Goal: Task Accomplishment & Management: Use online tool/utility

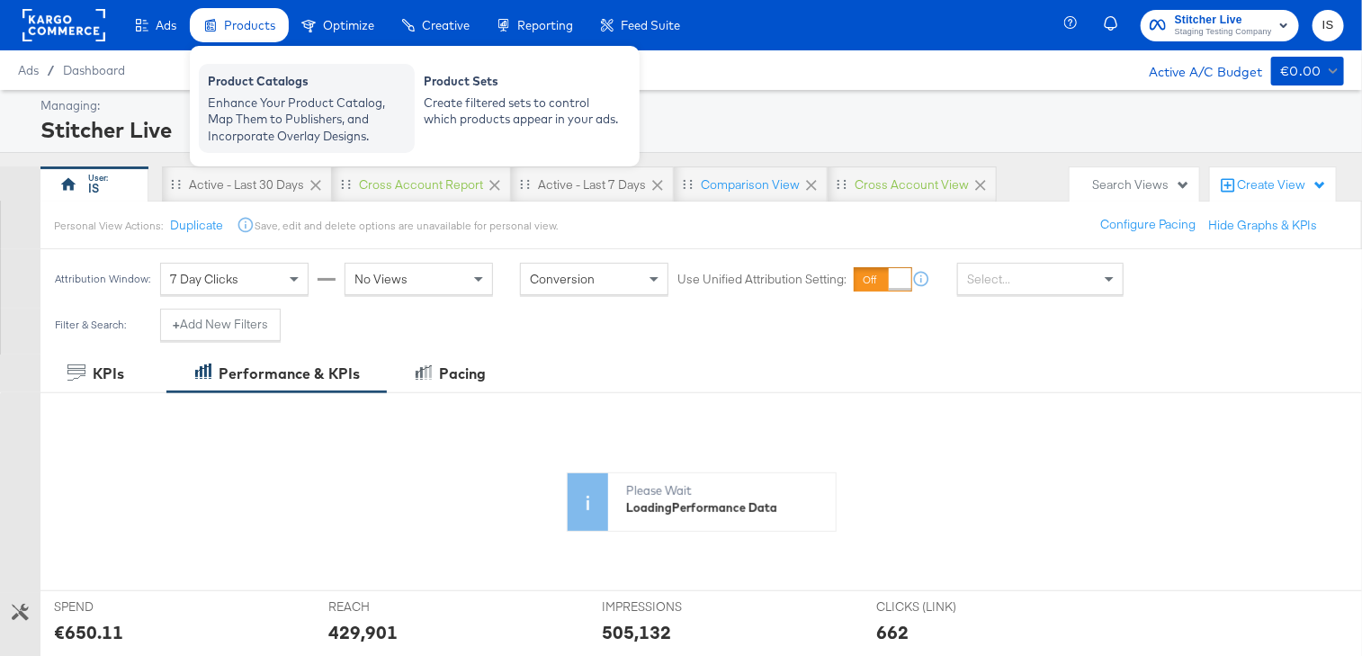
click at [262, 107] on div "Enhance Your Product Catalog, Map Them to Publishers, and Incorporate Overlay D…" at bounding box center [307, 119] width 198 height 50
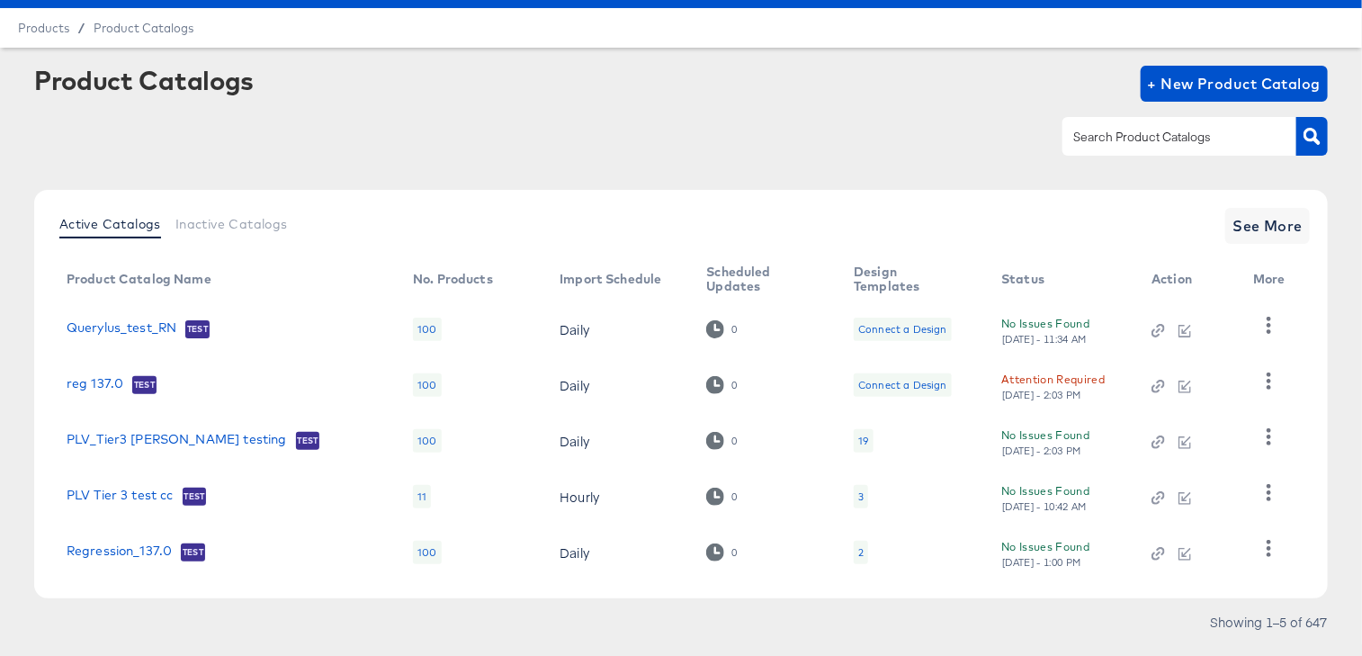
scroll to position [7, 0]
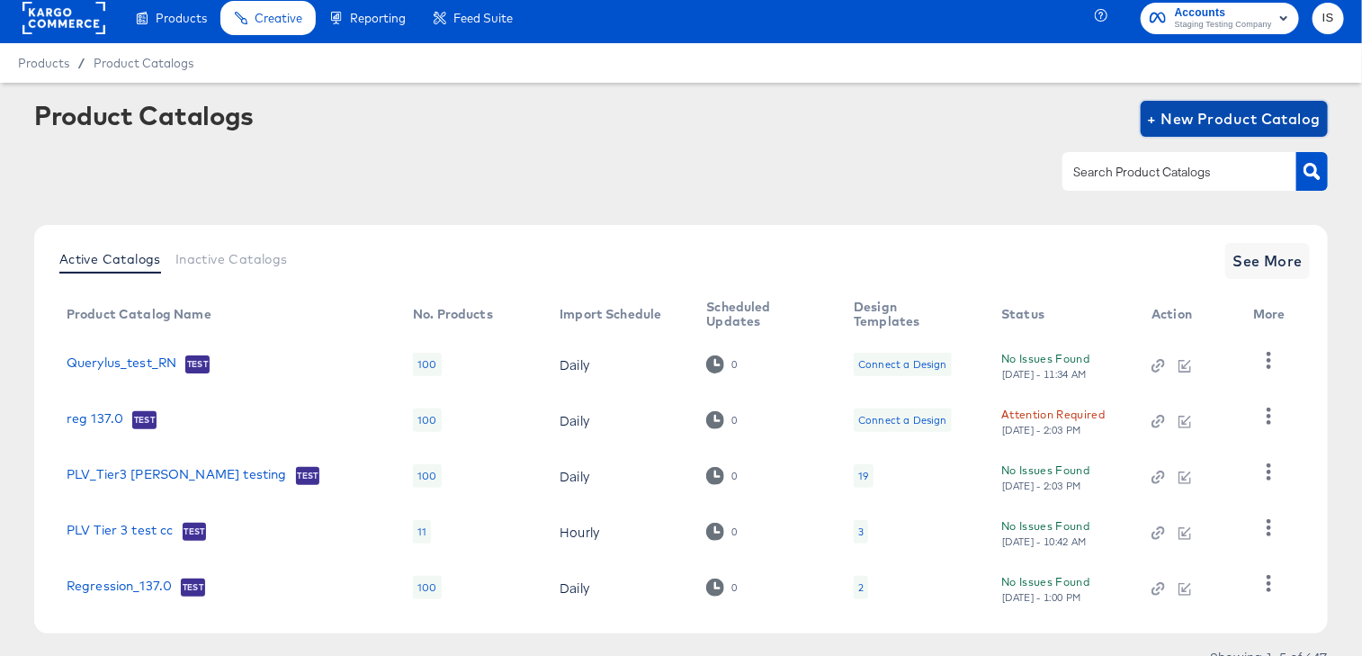
click at [1228, 110] on span "+ New Product Catalog" at bounding box center [1235, 118] width 174 height 25
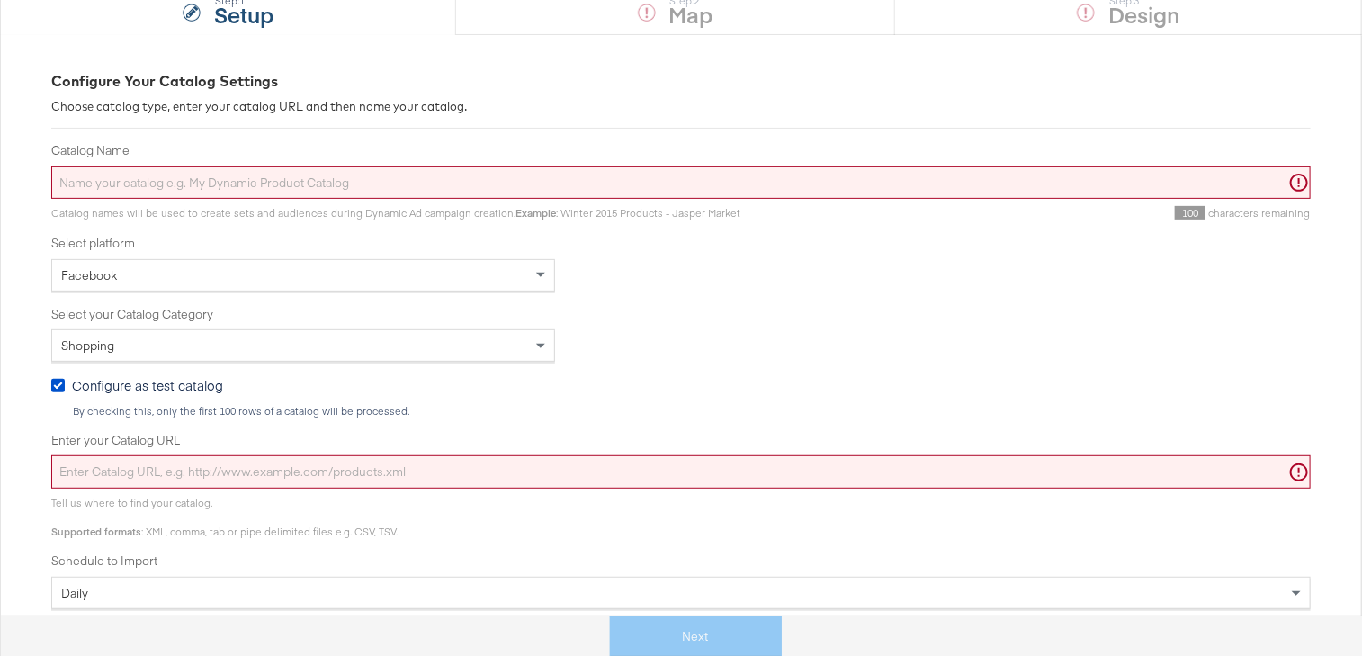
scroll to position [198, 0]
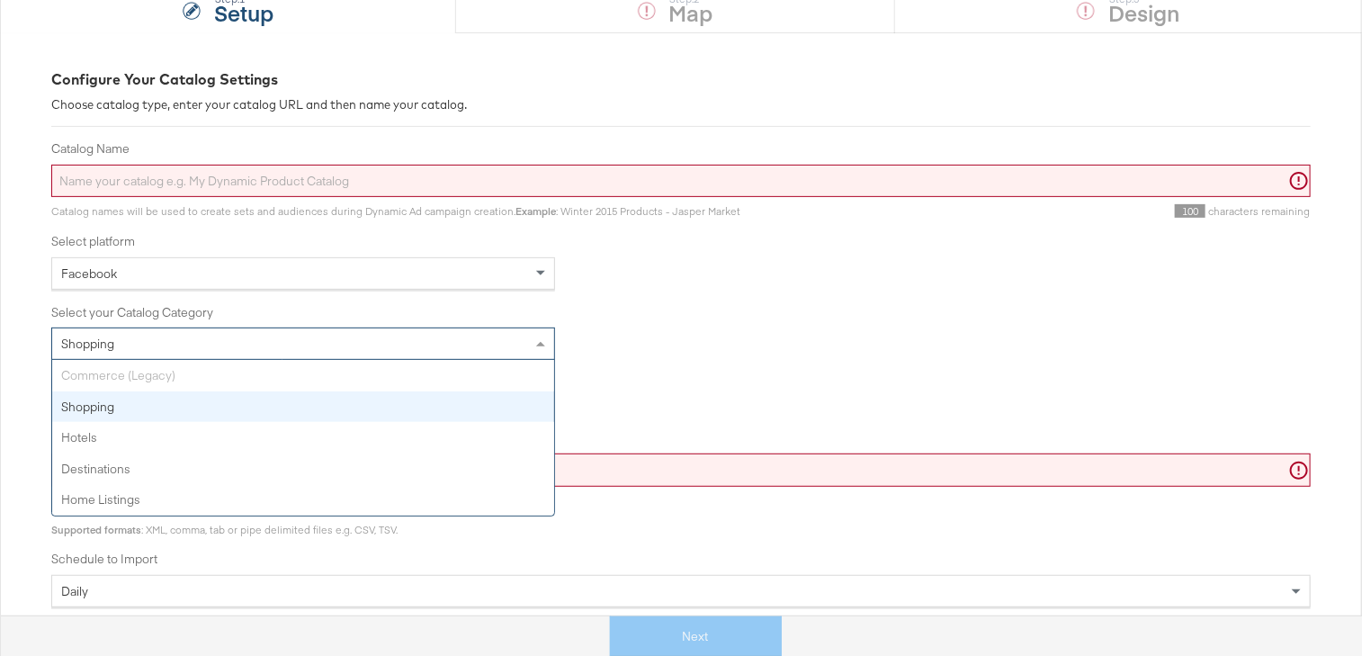
click at [527, 344] on div "Shopping" at bounding box center [303, 343] width 502 height 31
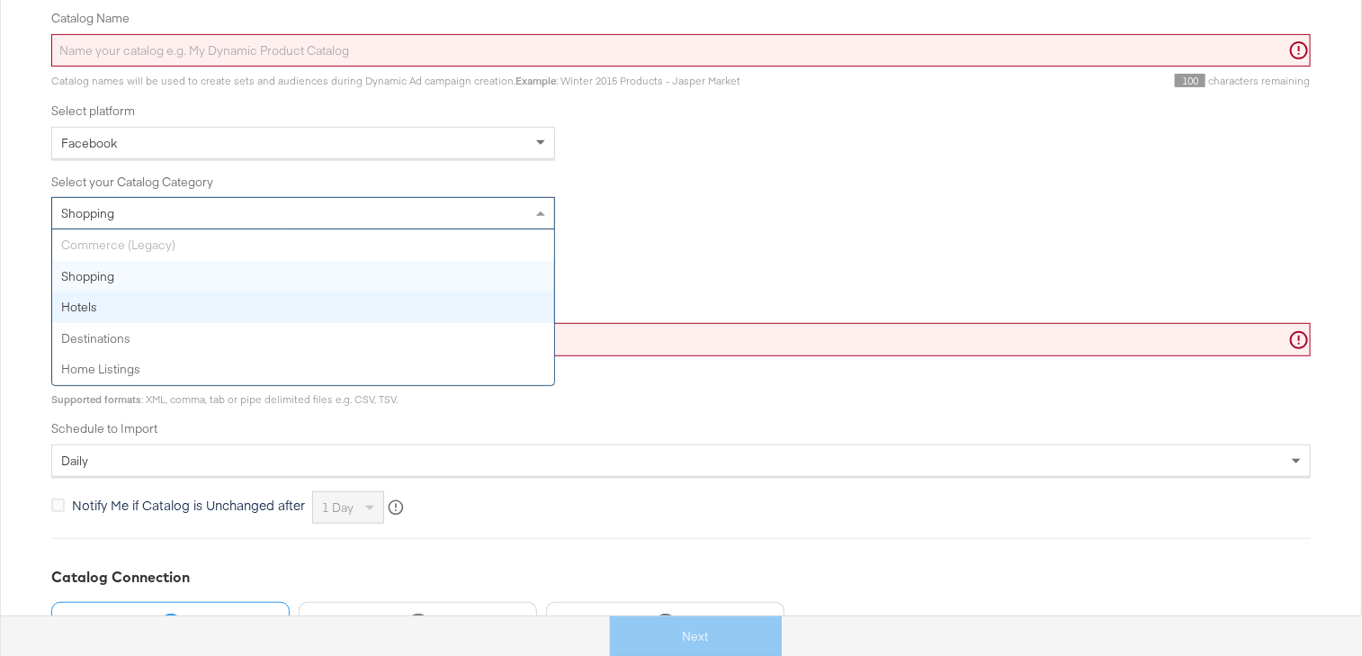
scroll to position [329, 0]
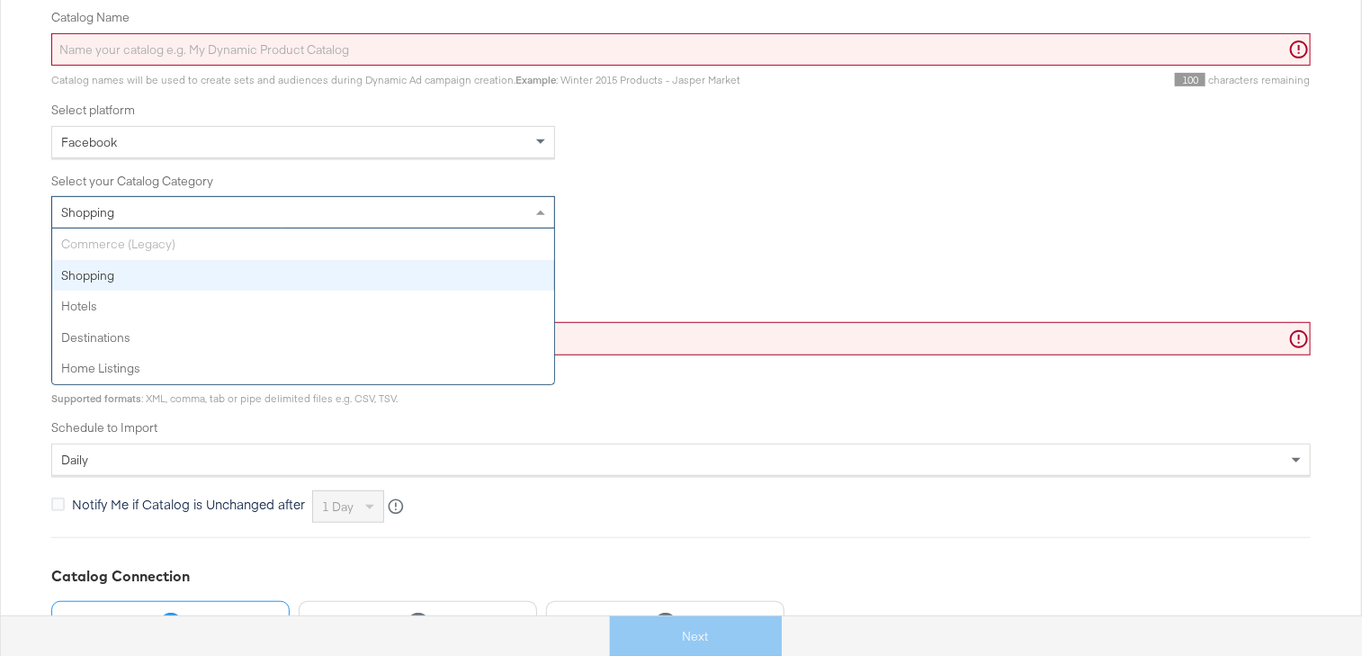
click at [734, 183] on label "Select your Catalog Category" at bounding box center [680, 181] width 1259 height 17
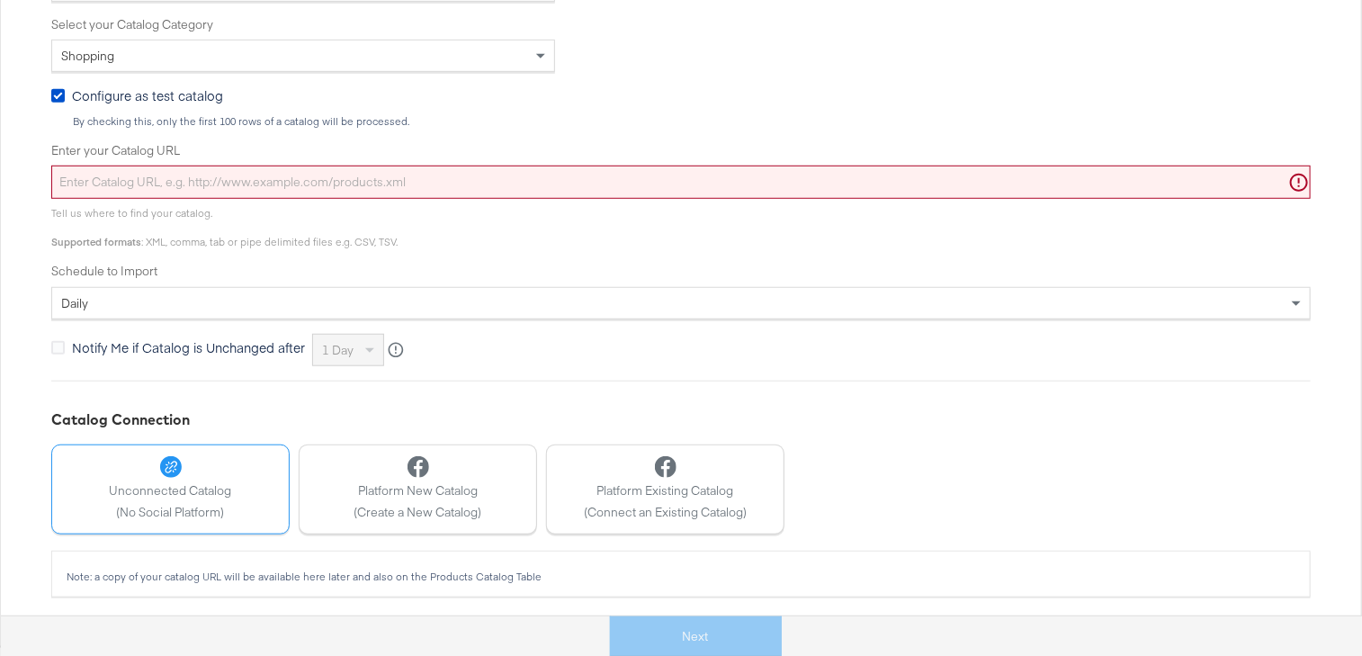
scroll to position [0, 0]
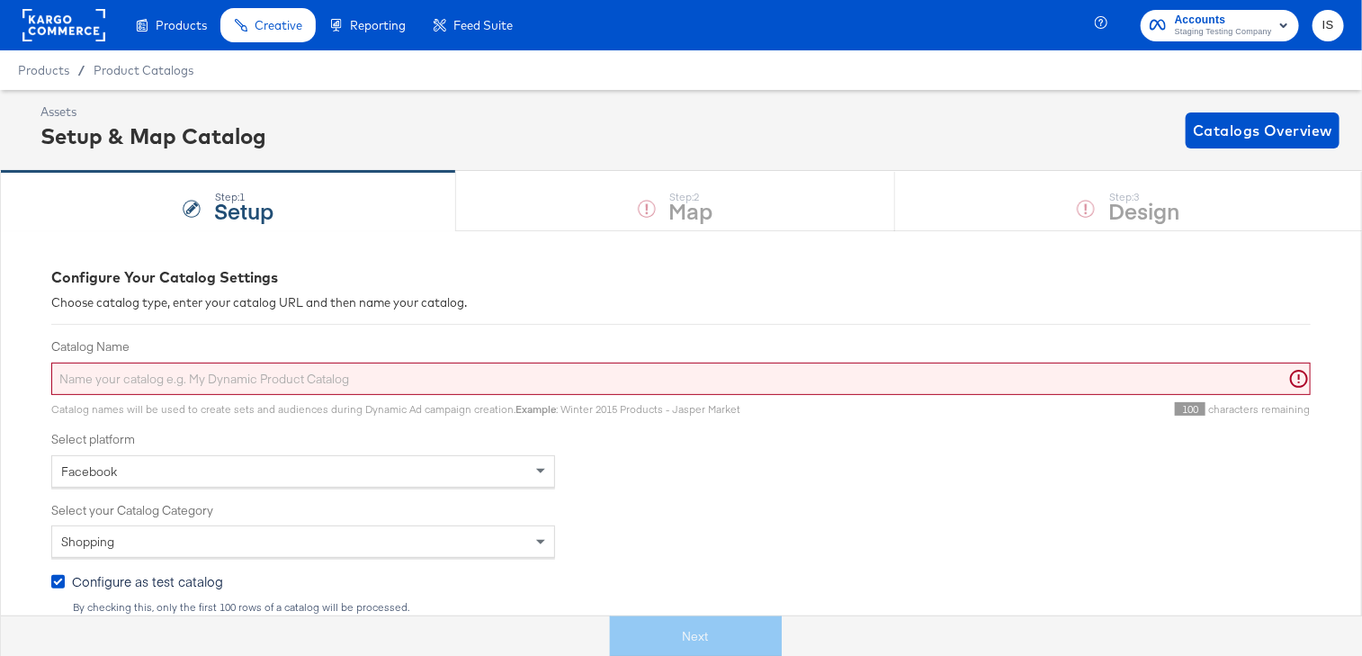
click at [52, 28] on rect at bounding box center [63, 25] width 83 height 32
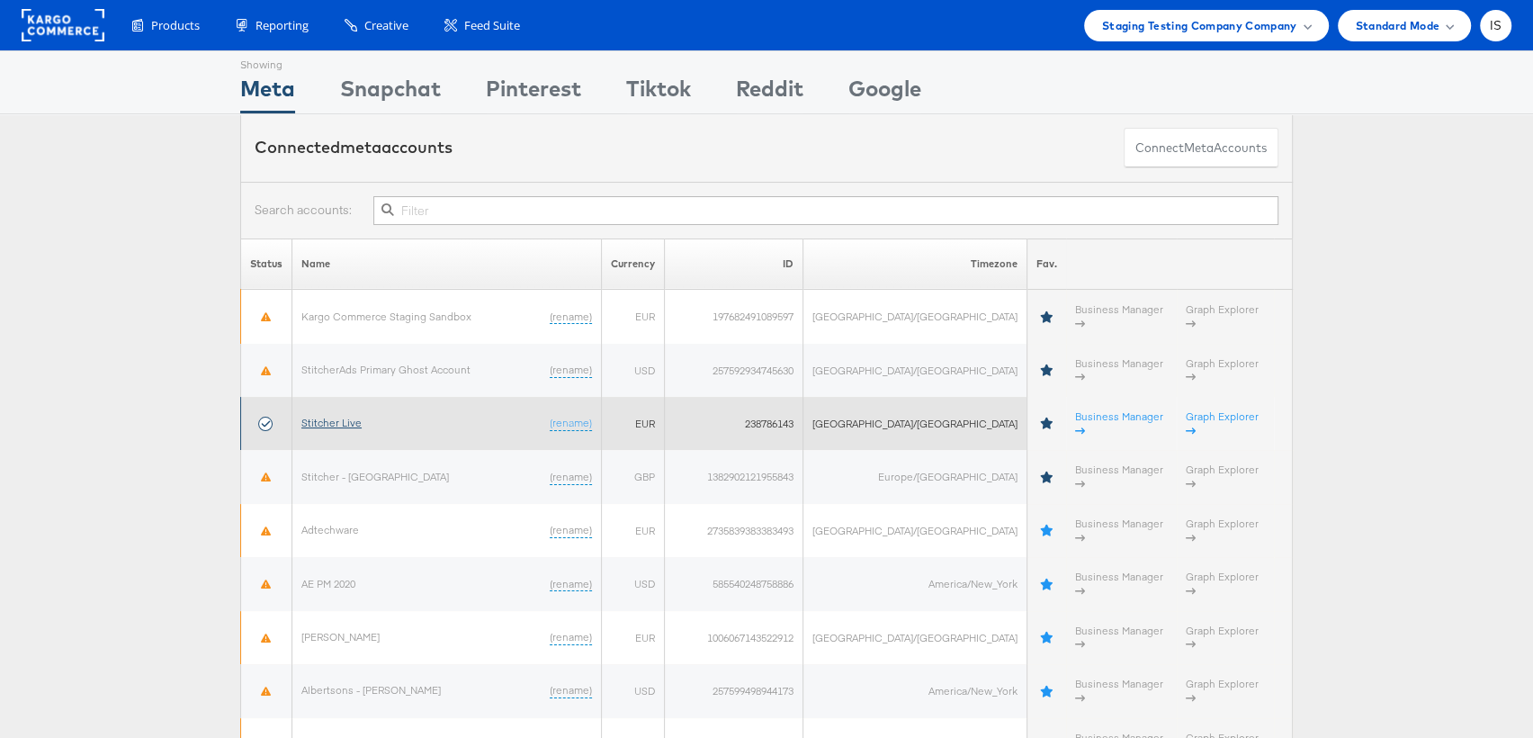
click at [353, 416] on link "Stitcher Live" at bounding box center [331, 422] width 60 height 13
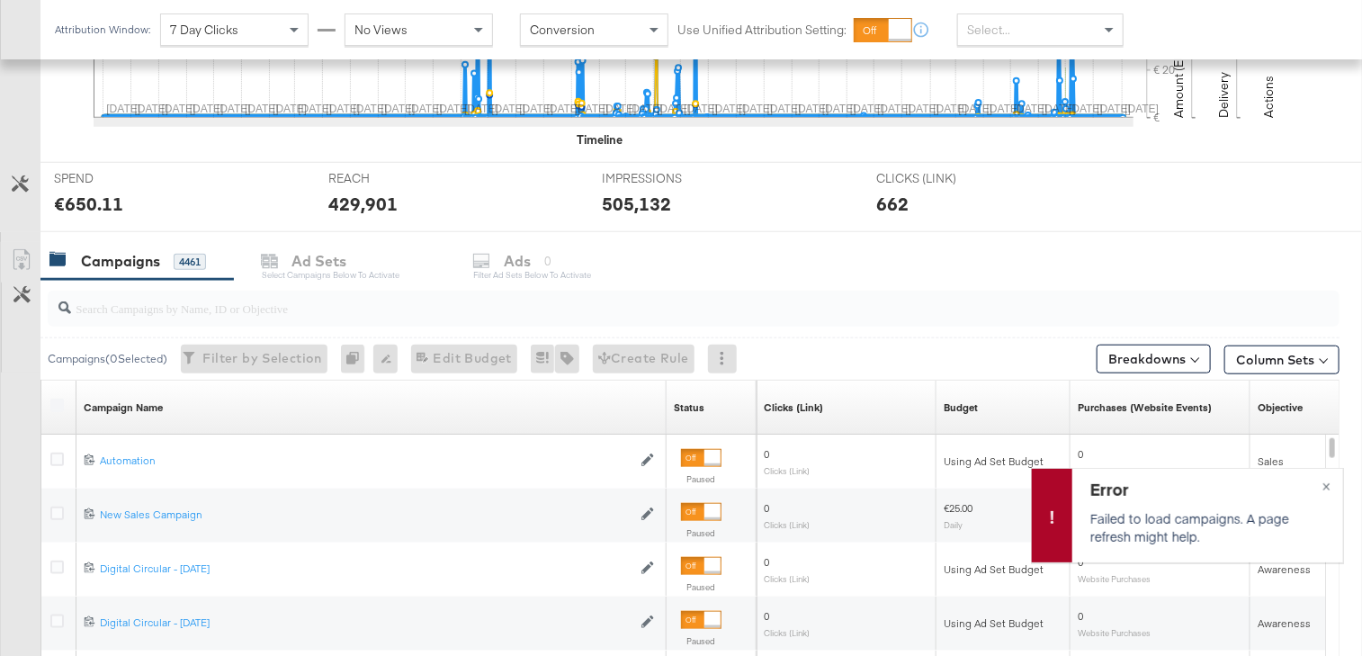
scroll to position [586, 0]
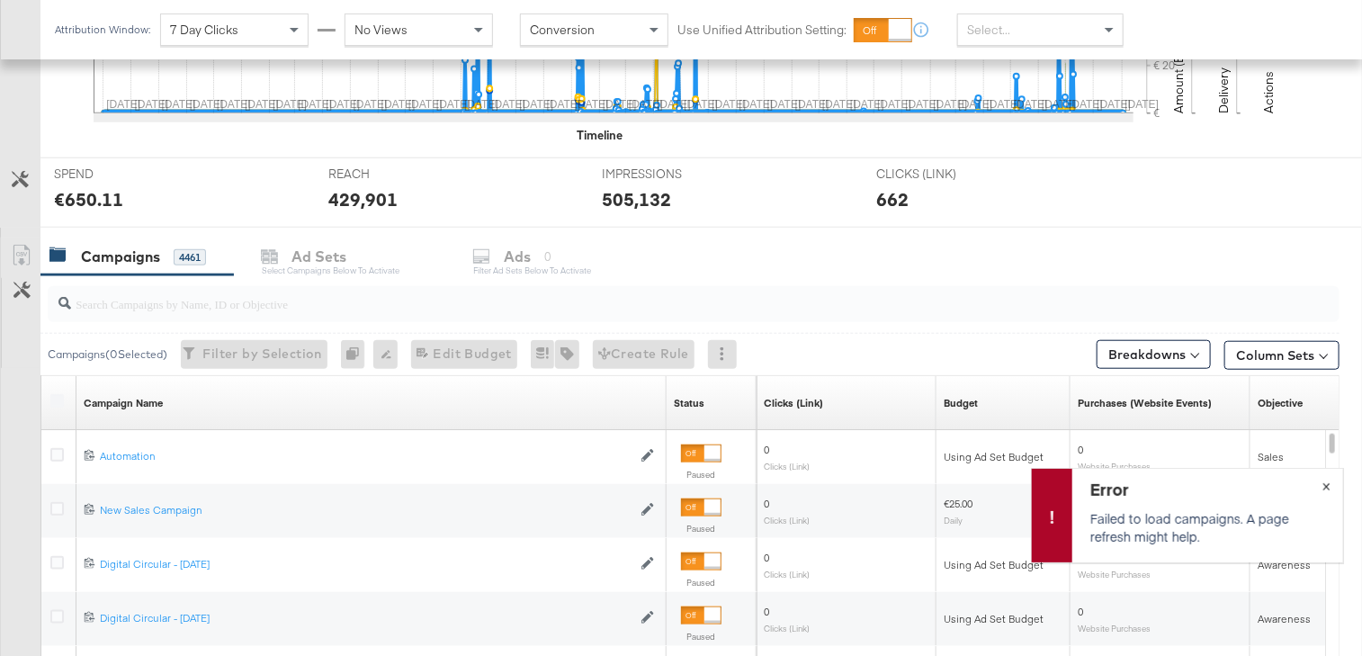
click at [1328, 483] on button "×" at bounding box center [1326, 485] width 33 height 32
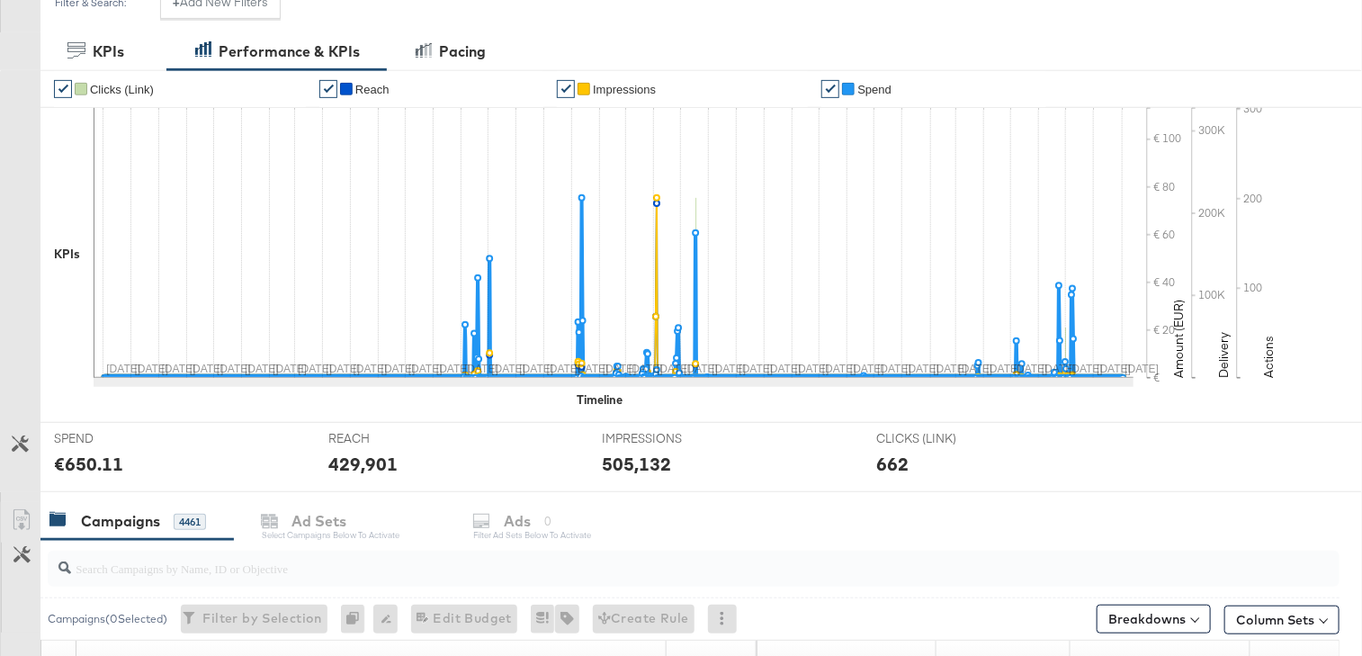
scroll to position [0, 0]
